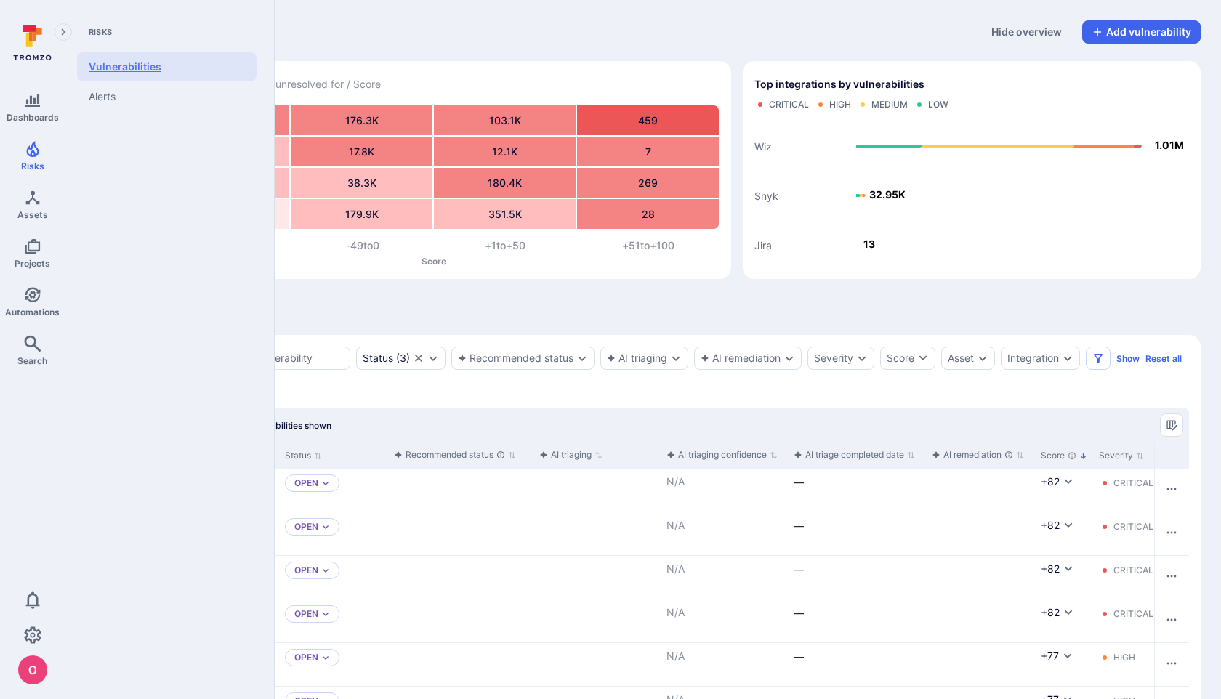
click at [126, 68] on link "Vulnerabilities" at bounding box center [167, 66] width 180 height 29
click at [32, 210] on span "Assets" at bounding box center [32, 214] width 31 height 11
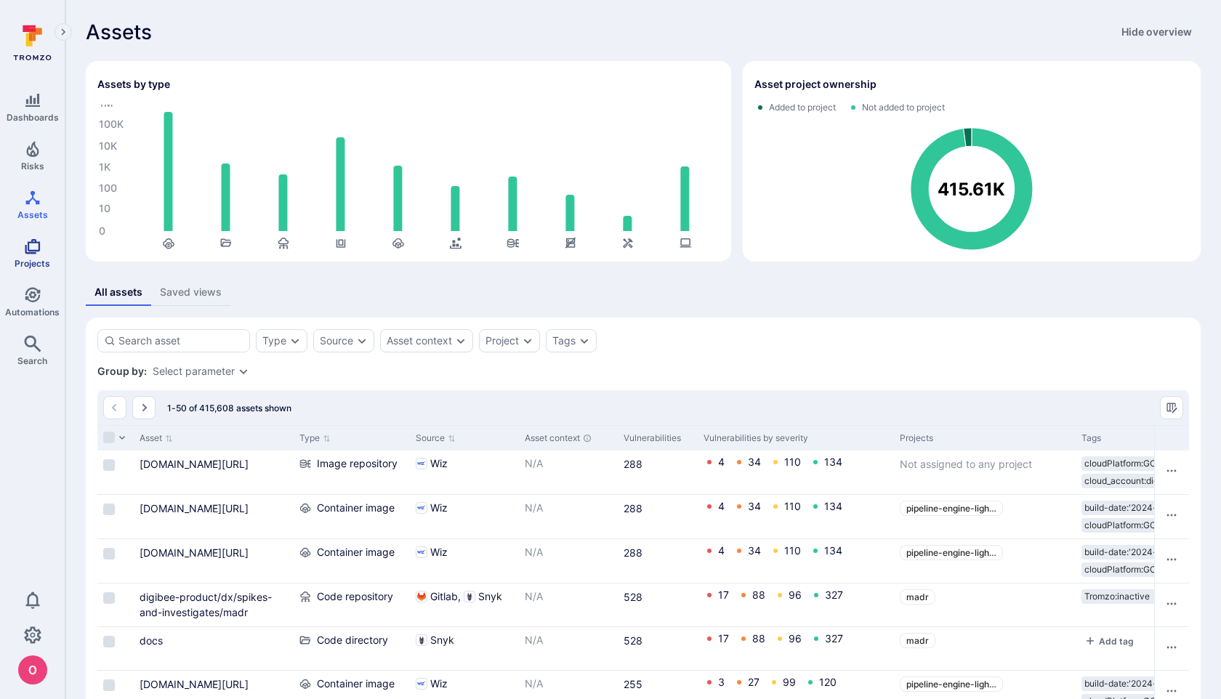
click at [27, 254] on link "Projects" at bounding box center [32, 253] width 65 height 43
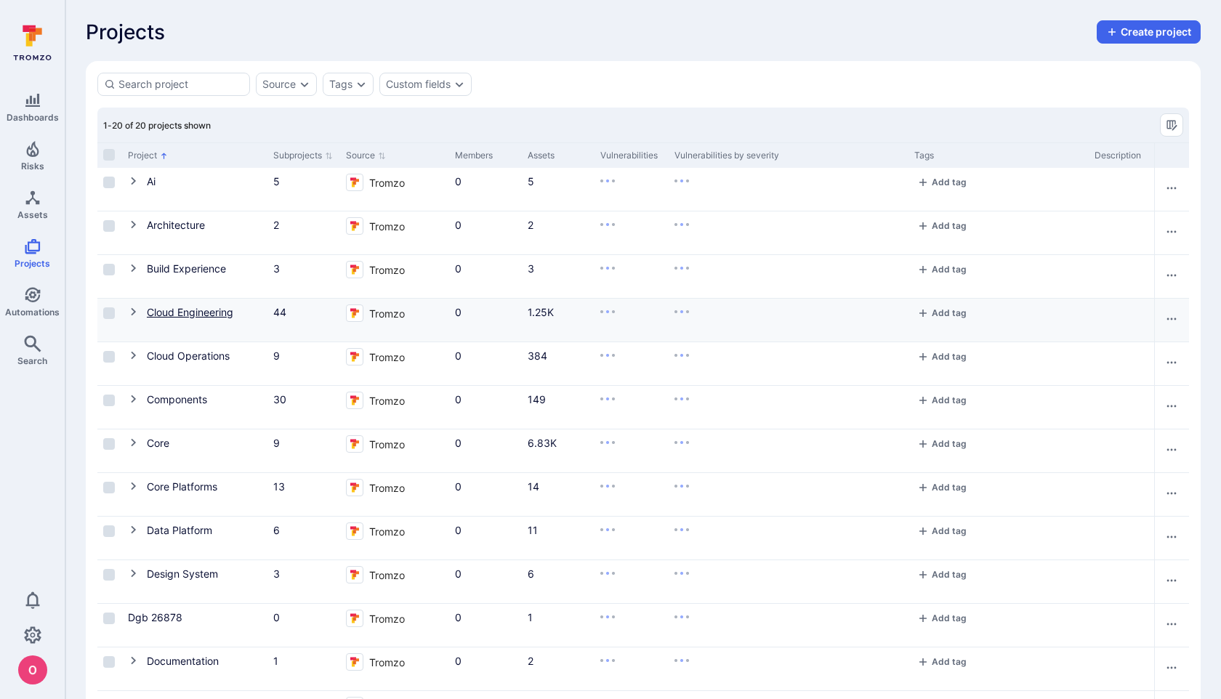
click at [219, 314] on link "Cloud Engineering" at bounding box center [190, 312] width 87 height 12
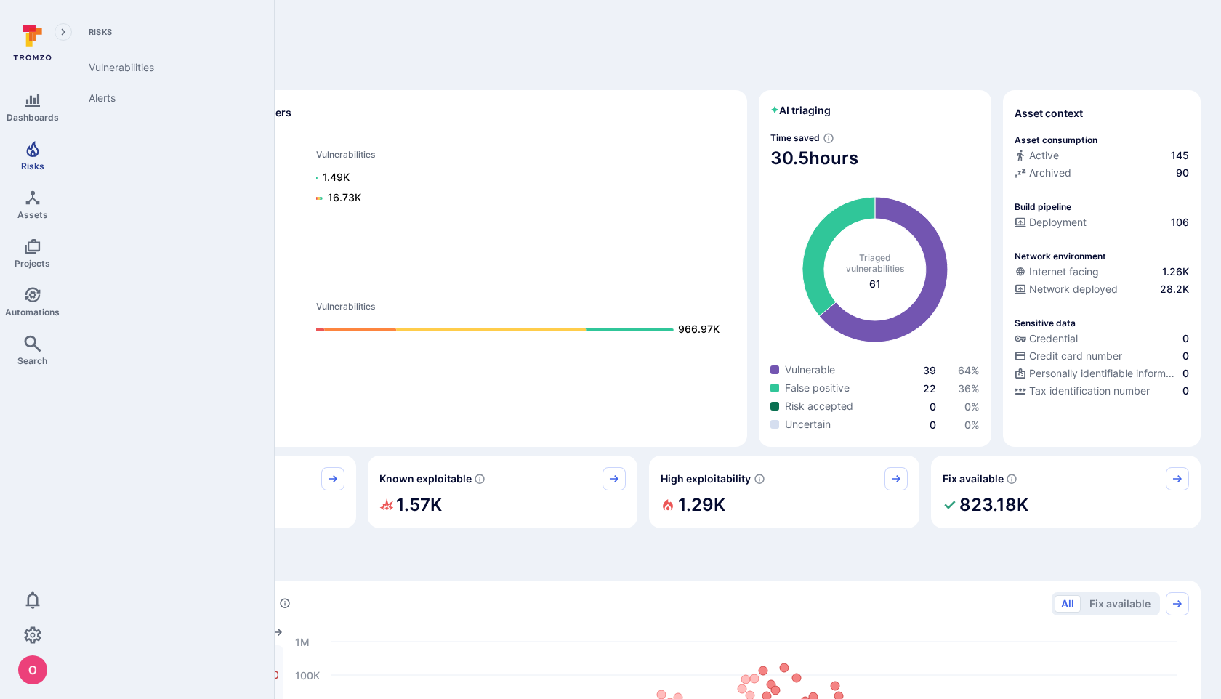
click at [33, 150] on icon "Risks" at bounding box center [32, 149] width 12 height 16
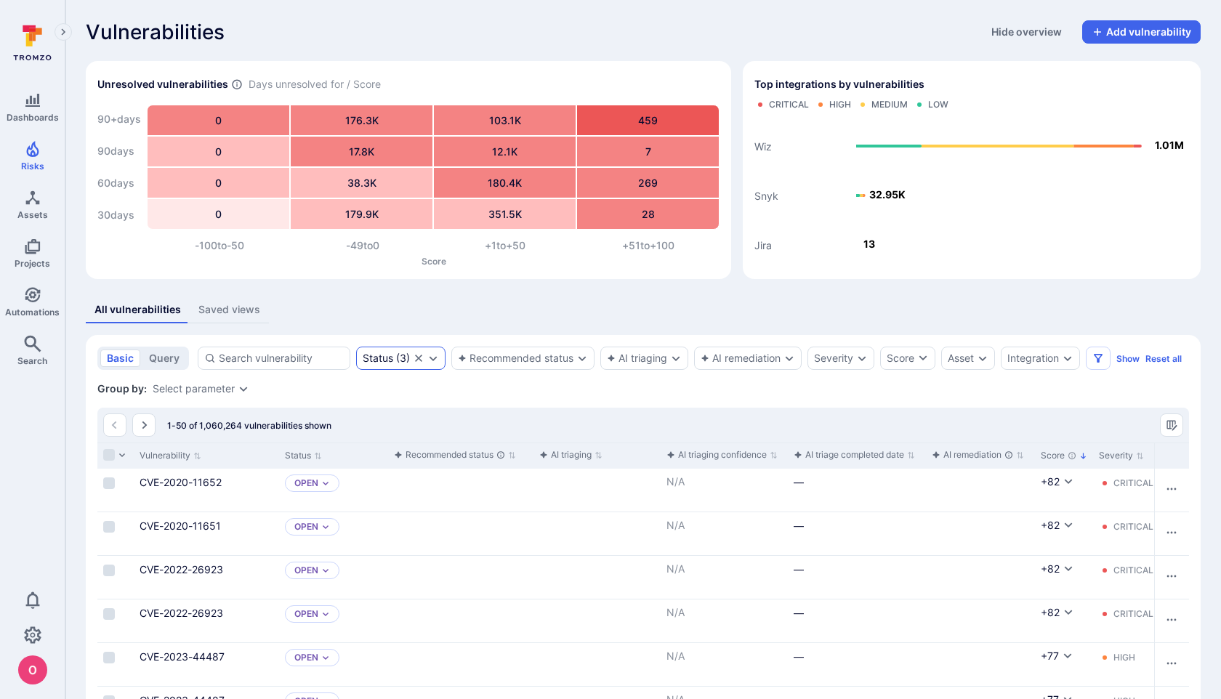
click at [434, 361] on icon "Expand dropdown" at bounding box center [433, 359] width 12 height 12
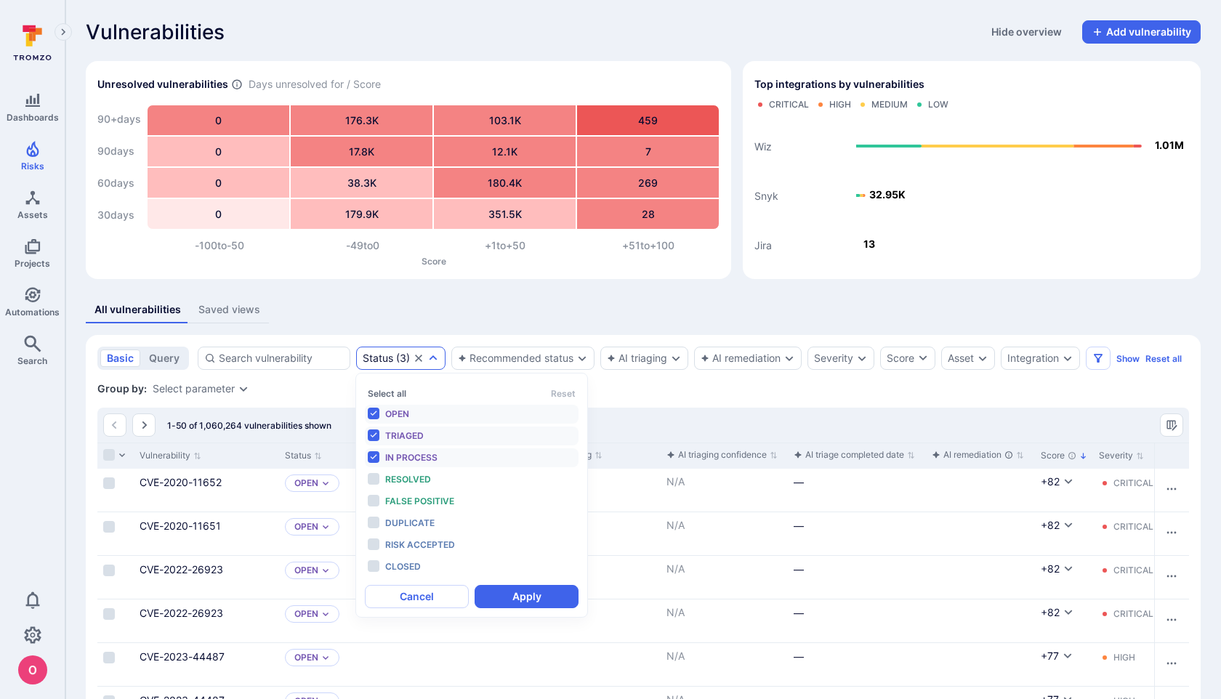
scroll to position [12, 0]
click at [388, 396] on button "Select all" at bounding box center [387, 393] width 39 height 11
click at [508, 600] on button "Apply" at bounding box center [527, 596] width 104 height 23
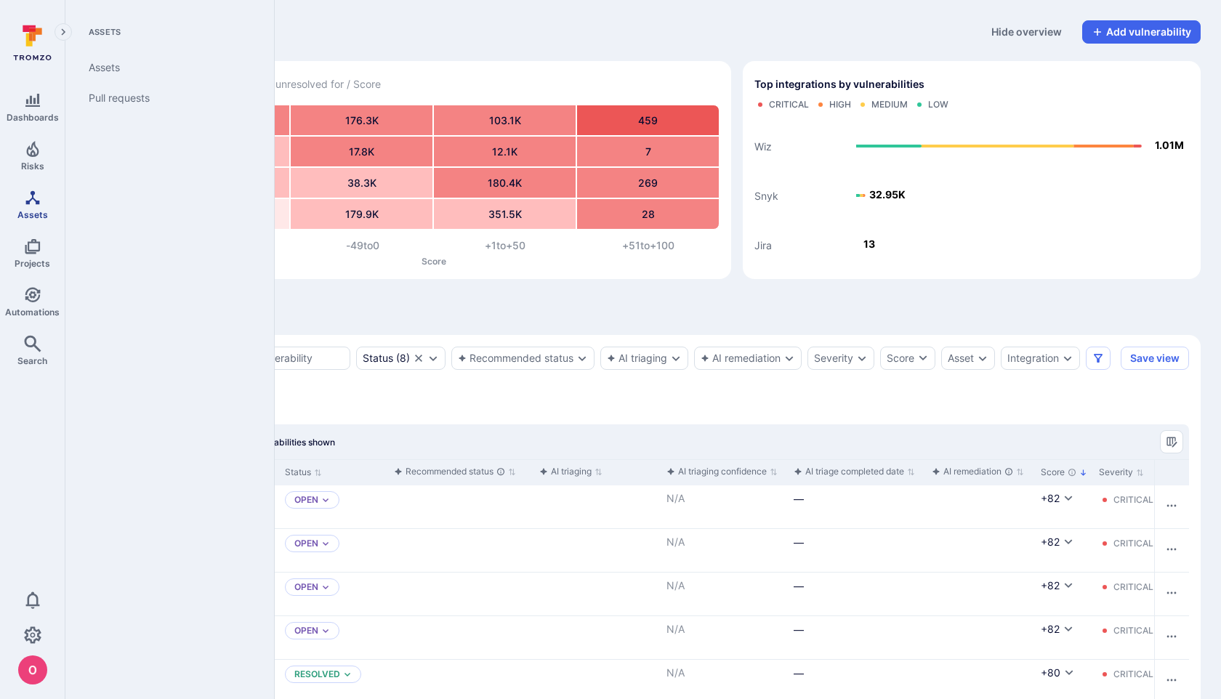
click at [25, 201] on icon "Assets" at bounding box center [32, 197] width 17 height 17
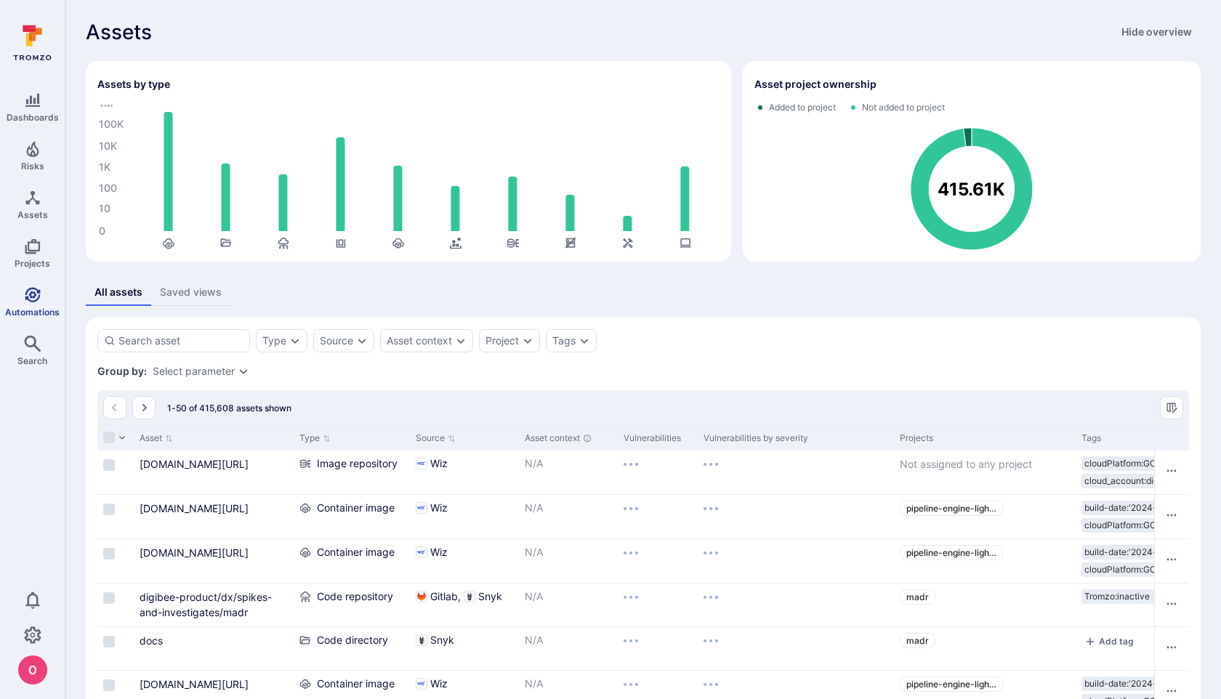
click at [28, 294] on icon "Automations" at bounding box center [32, 294] width 17 height 17
